Goal: Transaction & Acquisition: Book appointment/travel/reservation

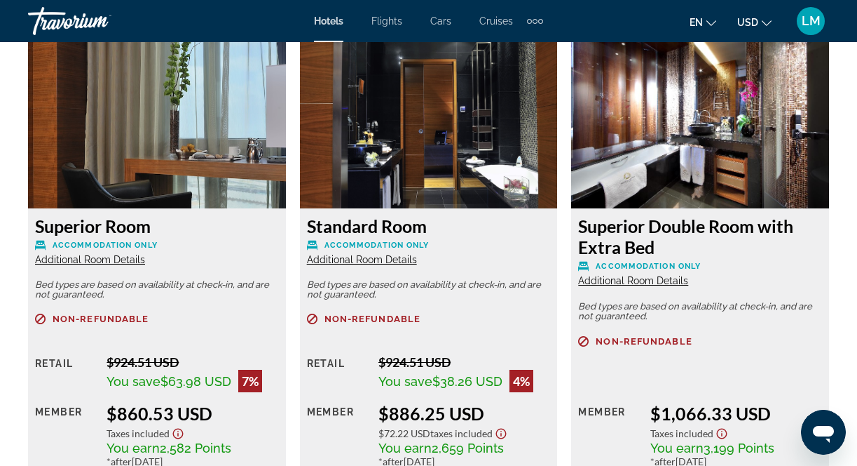
scroll to position [2200, 0]
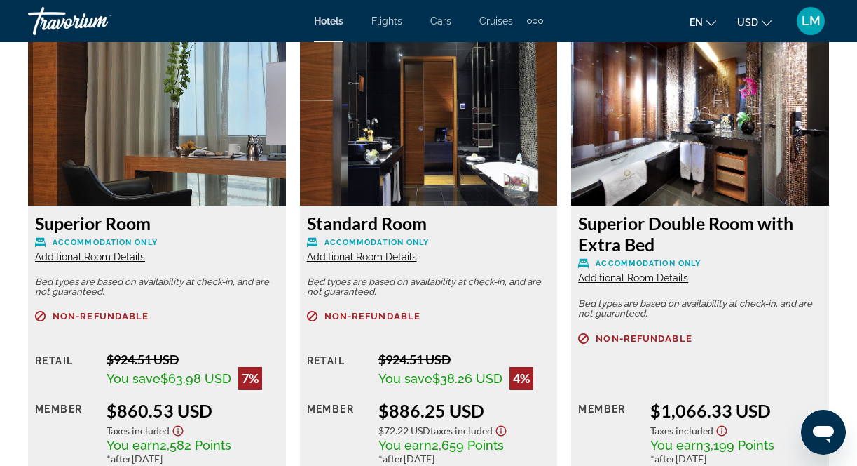
click at [123, 170] on img "Main content" at bounding box center [157, 117] width 258 height 175
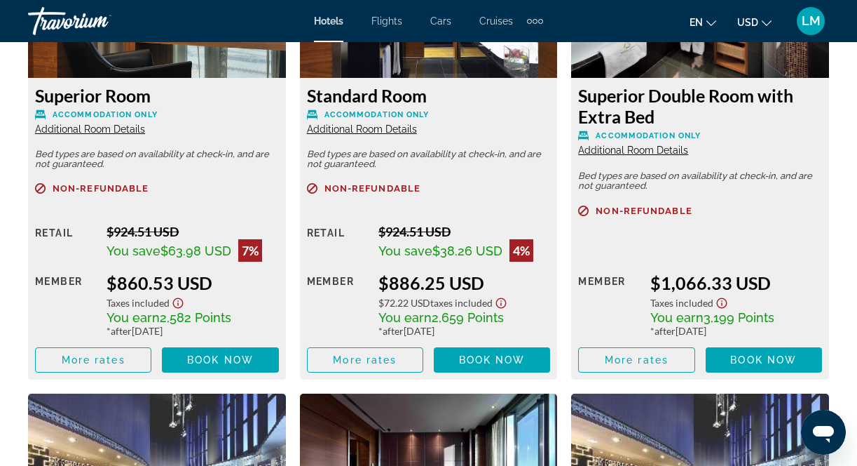
scroll to position [2289, 0]
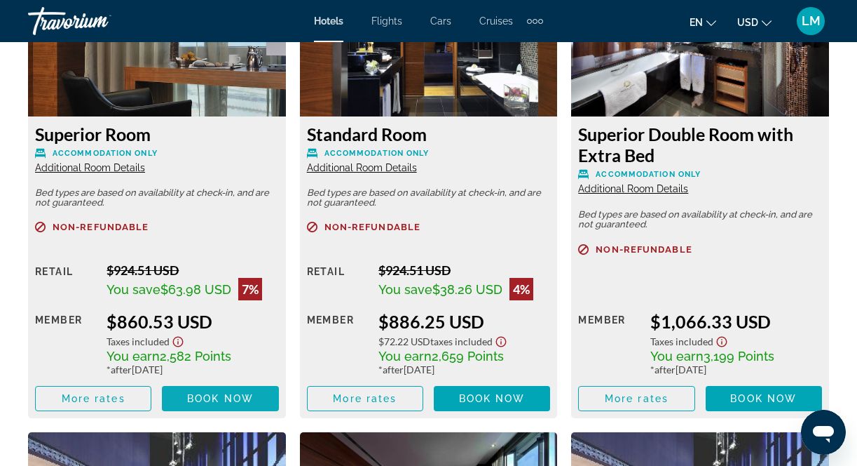
click at [231, 400] on span "Book now" at bounding box center [220, 398] width 67 height 11
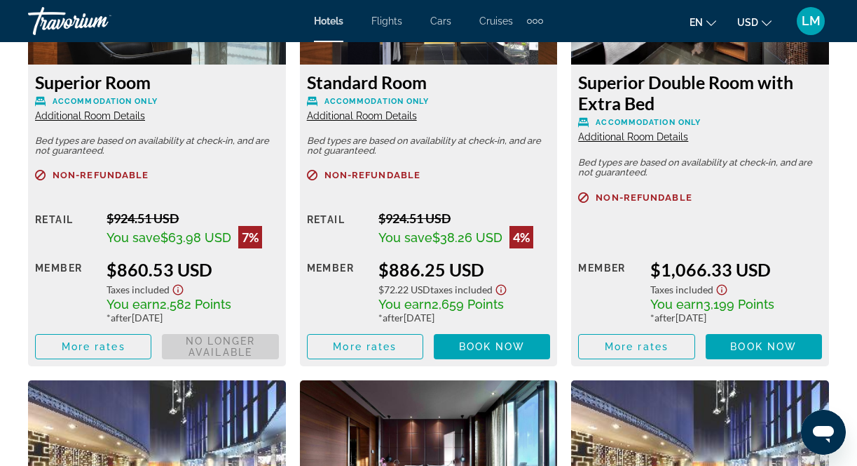
scroll to position [2344, 0]
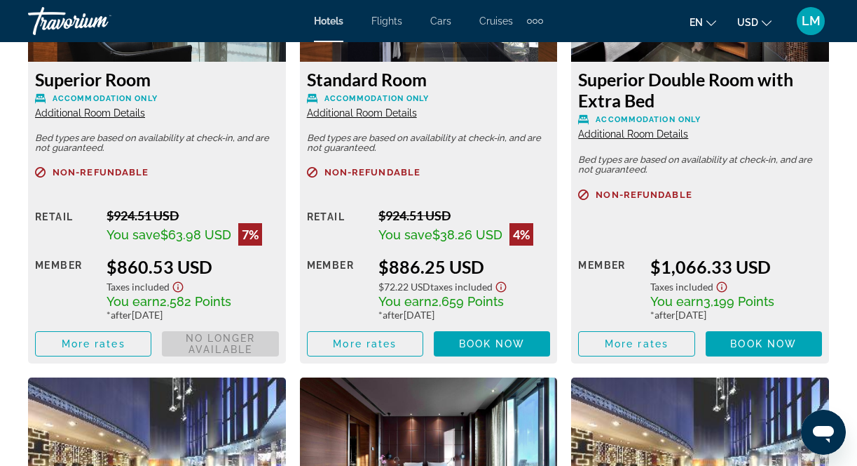
click at [219, 339] on span "Book now No longer available" at bounding box center [220, 343] width 116 height 25
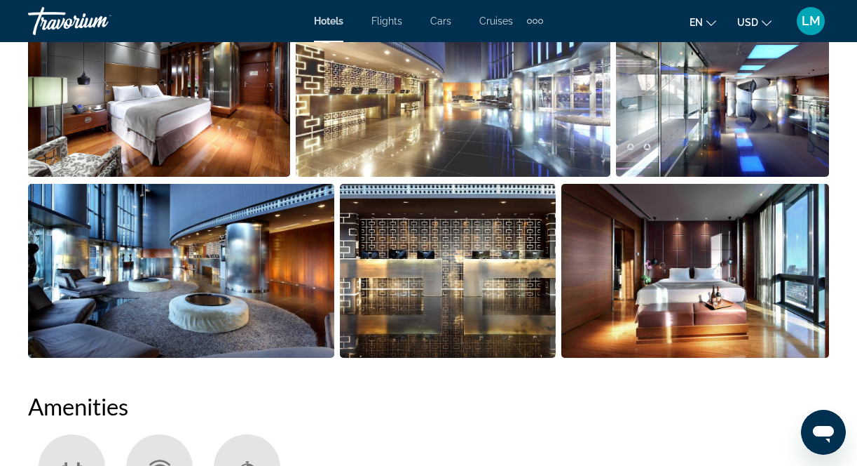
scroll to position [152, 0]
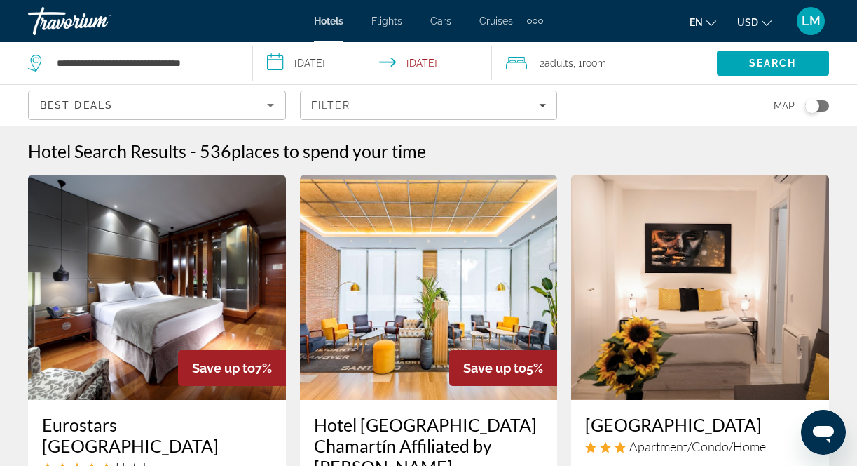
click at [191, 309] on img "Main content" at bounding box center [157, 287] width 258 height 224
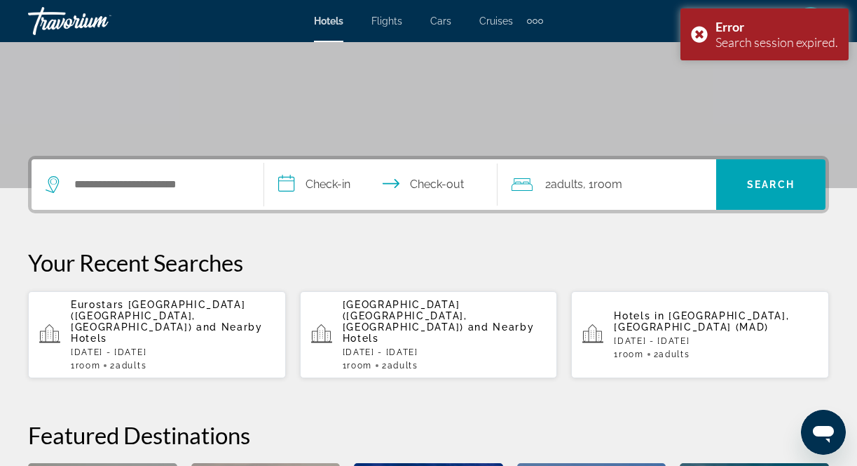
scroll to position [285, 0]
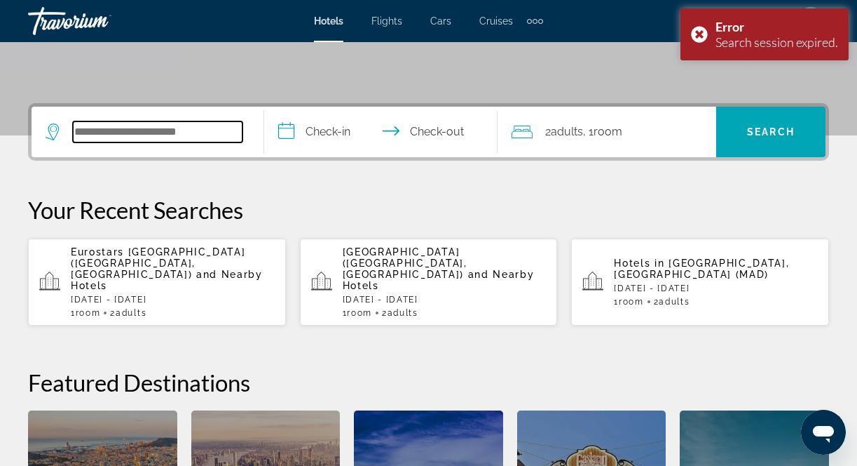
click at [99, 133] on input "Search hotel destination" at bounding box center [158, 131] width 170 height 21
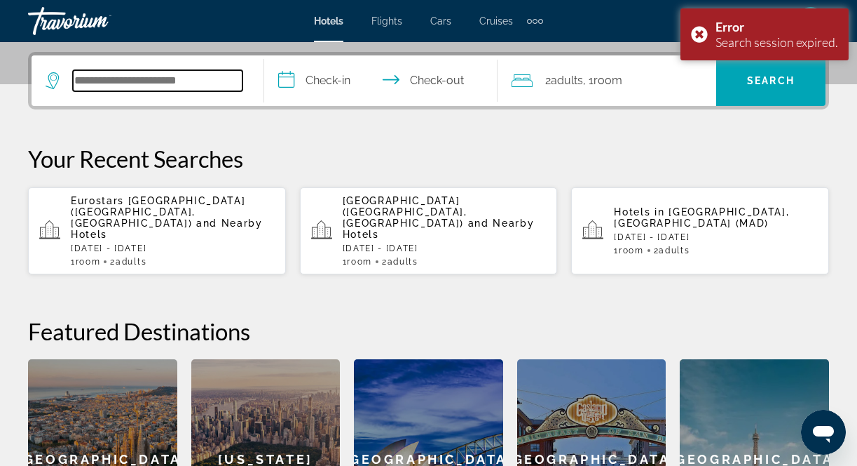
scroll to position [343, 0]
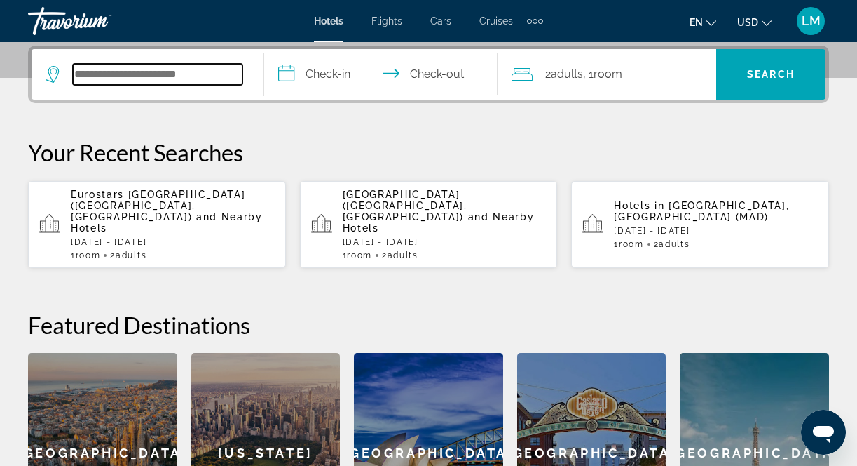
click at [103, 76] on input "Search hotel destination" at bounding box center [158, 74] width 170 height 21
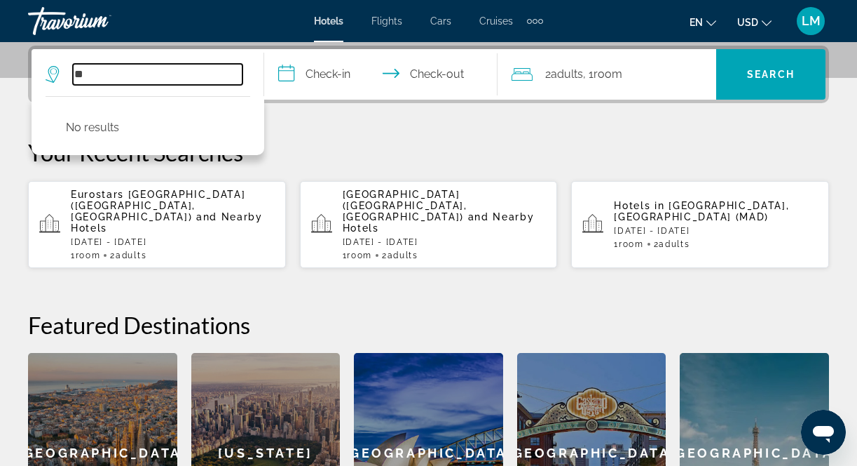
type input "*"
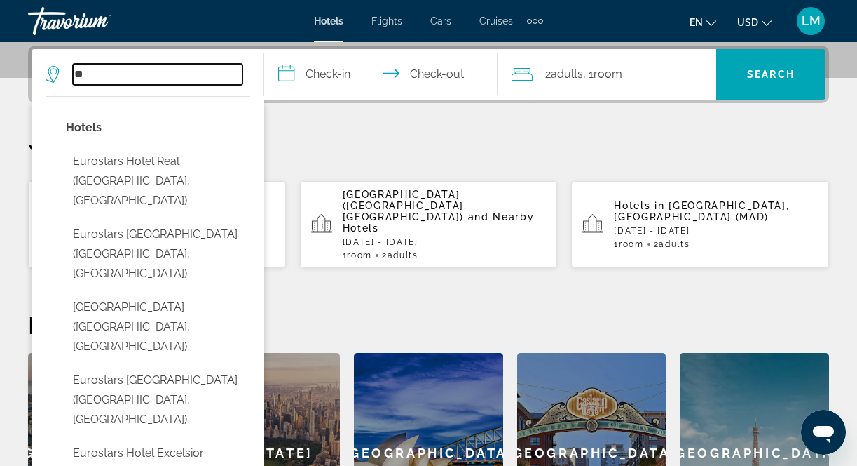
type input "*"
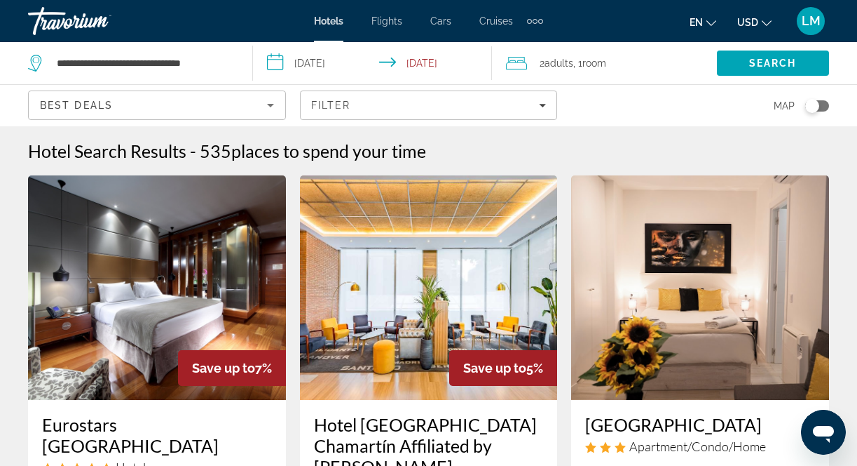
click at [85, 262] on img "Main content" at bounding box center [157, 287] width 258 height 224
